Goal: Task Accomplishment & Management: Manage account settings

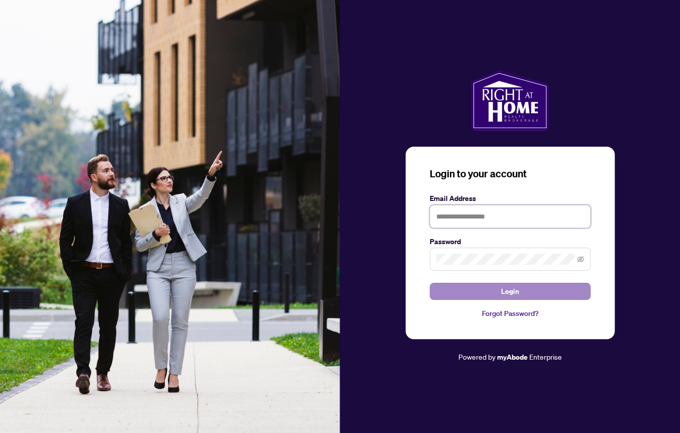
type input "**********"
click at [506, 290] on span "Login" at bounding box center [510, 291] width 18 height 16
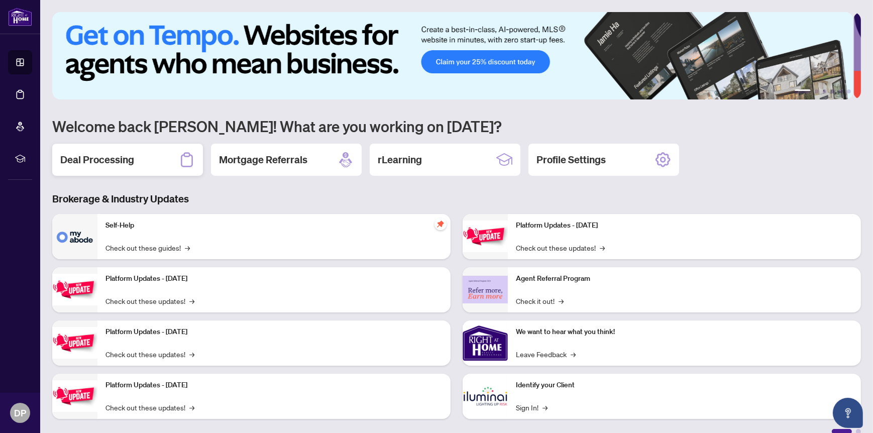
click at [119, 154] on h2 "Deal Processing" at bounding box center [97, 160] width 74 height 14
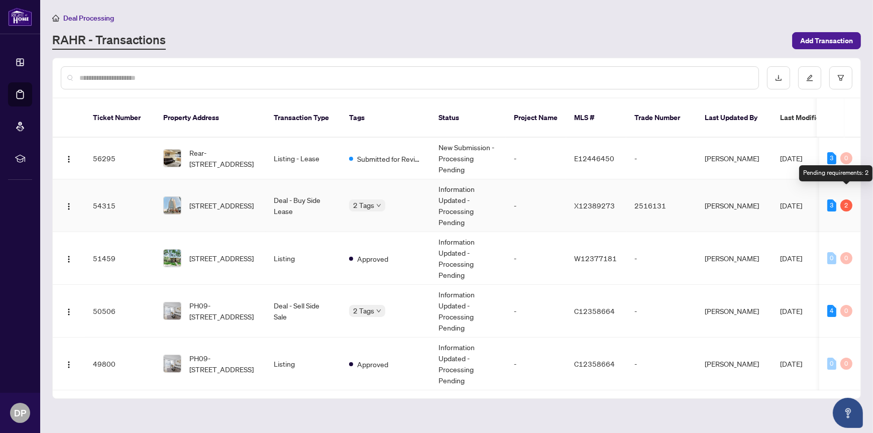
click at [679, 199] on div "2" at bounding box center [847, 205] width 12 height 12
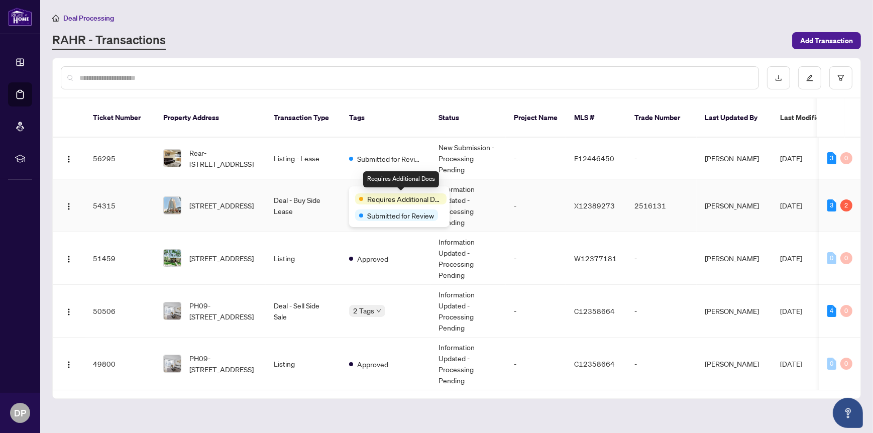
click at [376, 199] on span "Requires Additional Docs" at bounding box center [404, 198] width 75 height 11
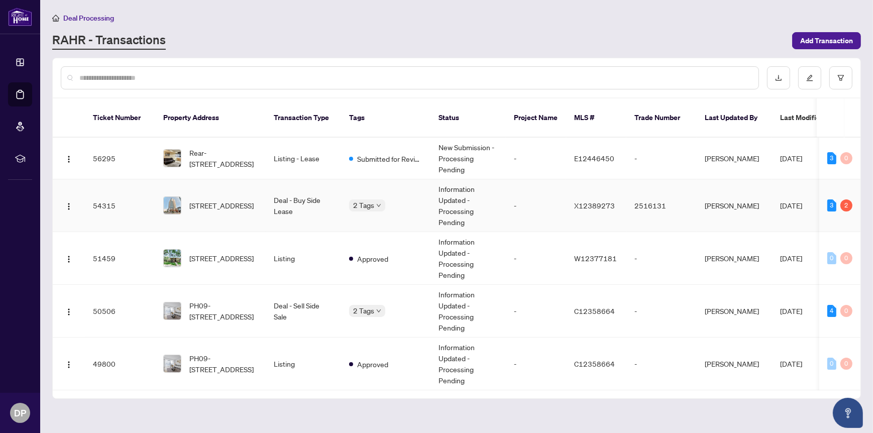
click at [296, 188] on td "Deal - Buy Side Lease" at bounding box center [303, 205] width 75 height 53
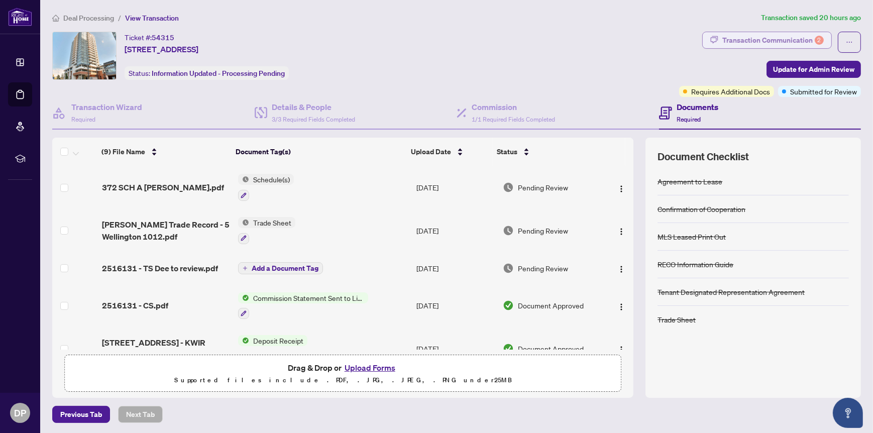
click at [679, 34] on div "Transaction Communication 2" at bounding box center [772, 40] width 101 height 16
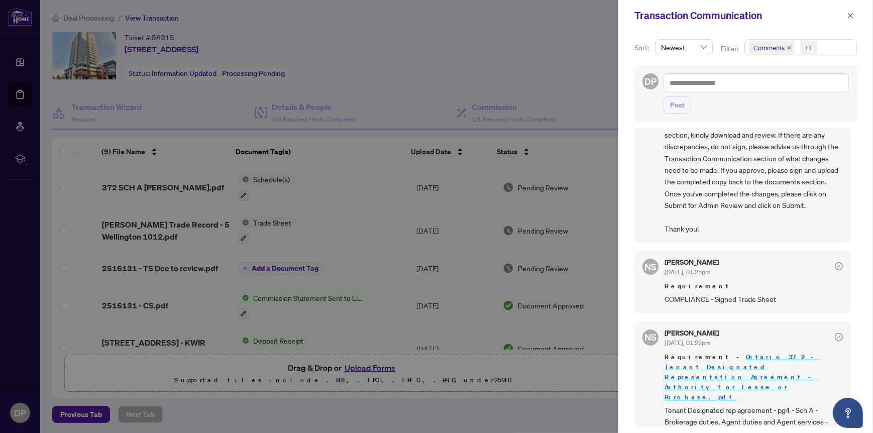
scroll to position [2, 0]
click at [679, 14] on icon "close" at bounding box center [850, 15] width 7 height 7
